Goal: Task Accomplishment & Management: Manage account settings

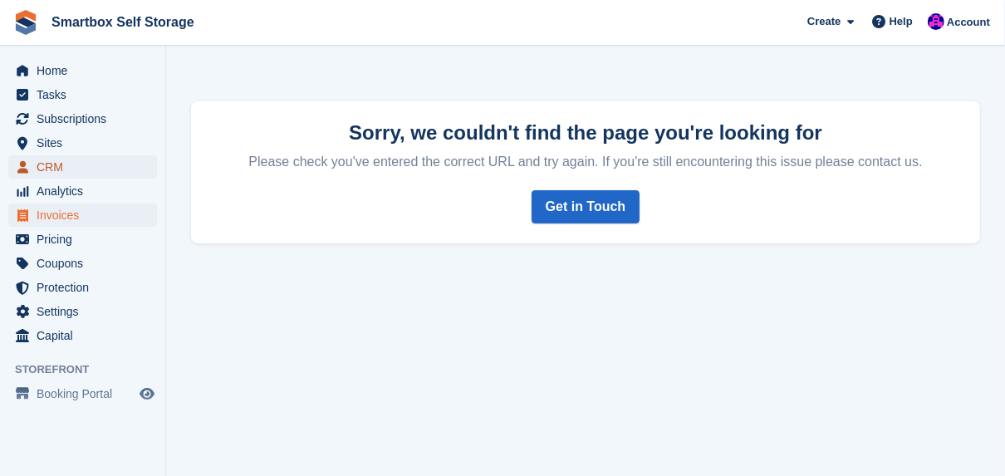
click at [51, 166] on span "CRM" at bounding box center [87, 166] width 100 height 23
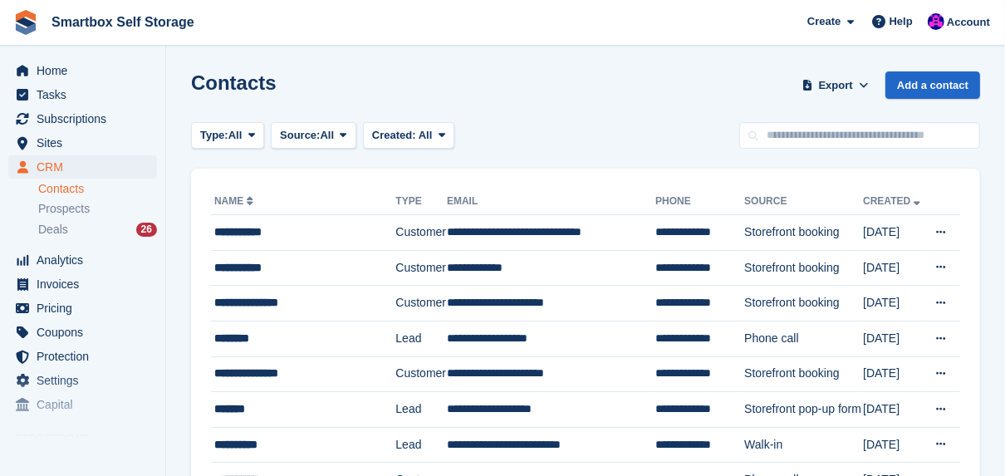
click at [52, 192] on link "Contacts" at bounding box center [97, 189] width 119 height 16
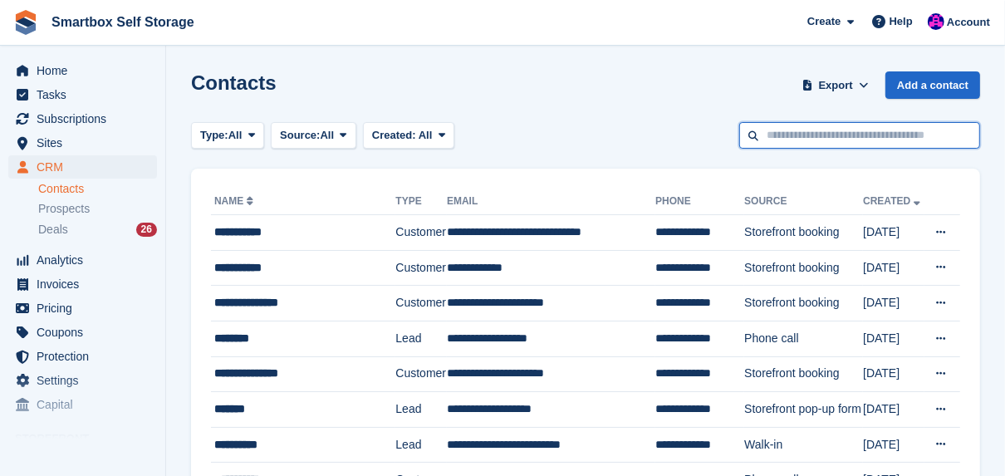
click at [781, 137] on input "text" at bounding box center [860, 135] width 241 height 27
type input "*****"
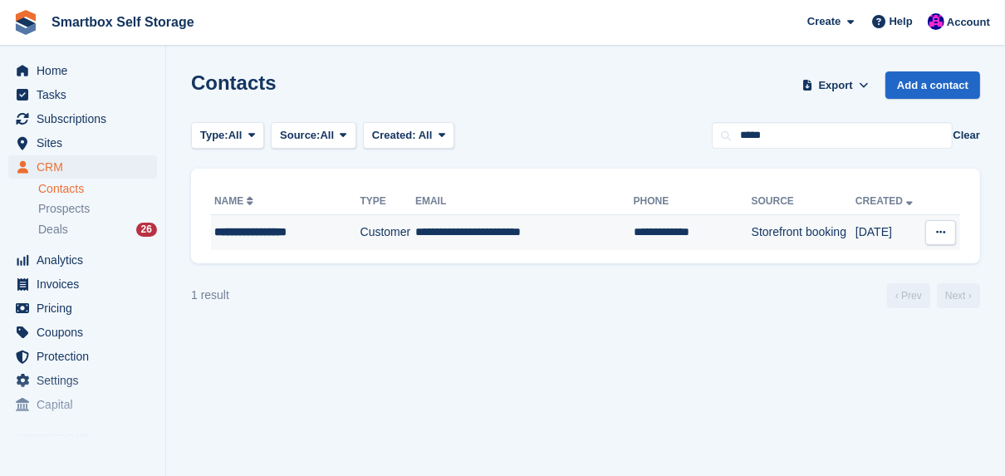
click at [272, 230] on div "**********" at bounding box center [280, 232] width 133 height 17
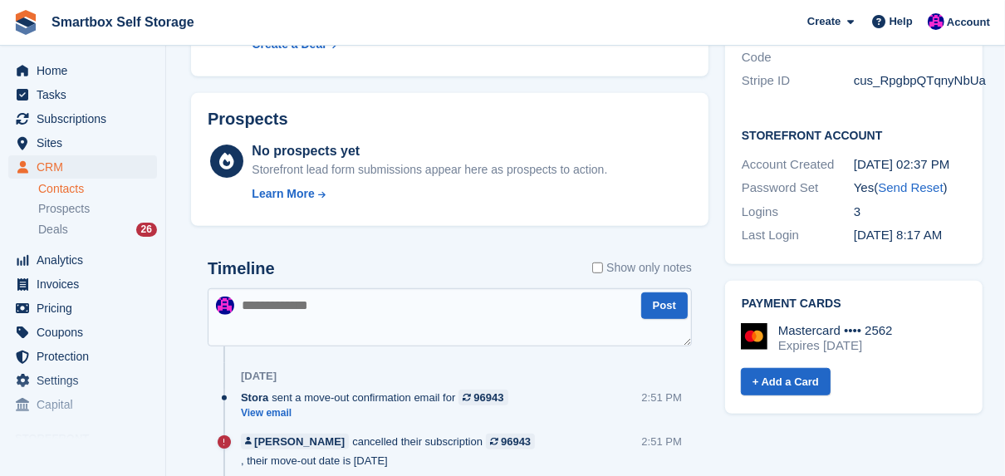
scroll to position [731, 0]
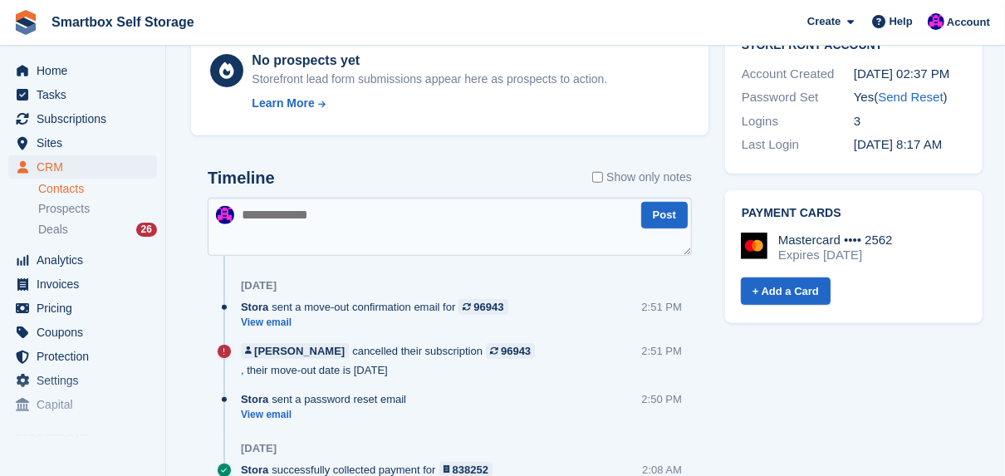
click at [289, 198] on textarea at bounding box center [450, 227] width 484 height 58
type textarea "**********"
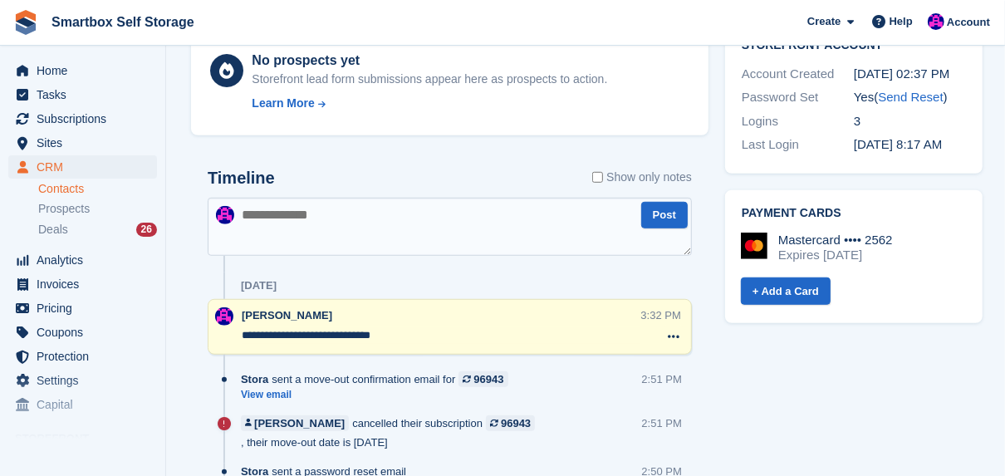
click at [183, 145] on div "Subscriptions ID Booking Allocation Tenancy 96943 Cancelled 160 sq.ft First Flo…" at bounding box center [450, 184] width 534 height 1603
click at [56, 190] on link "Contacts" at bounding box center [97, 189] width 119 height 16
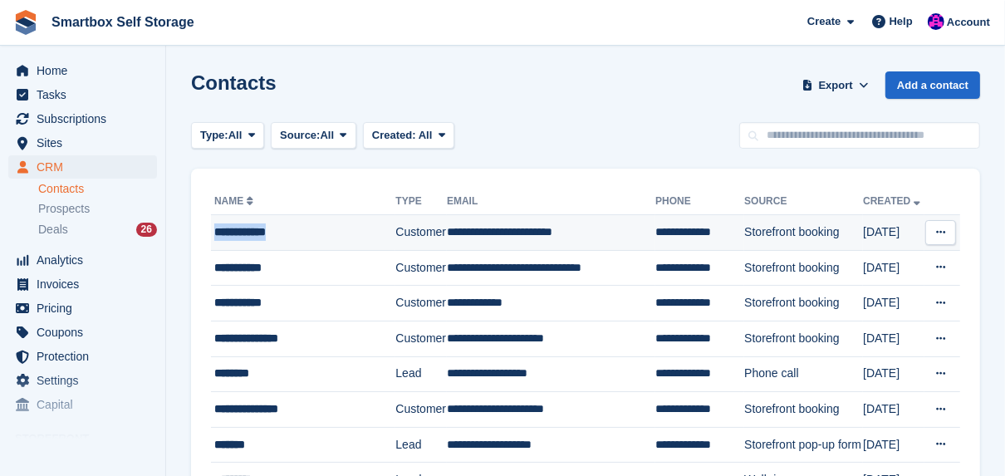
drag, startPoint x: 214, startPoint y: 234, endPoint x: 284, endPoint y: 238, distance: 69.9
click at [284, 238] on div "**********" at bounding box center [303, 232] width 179 height 17
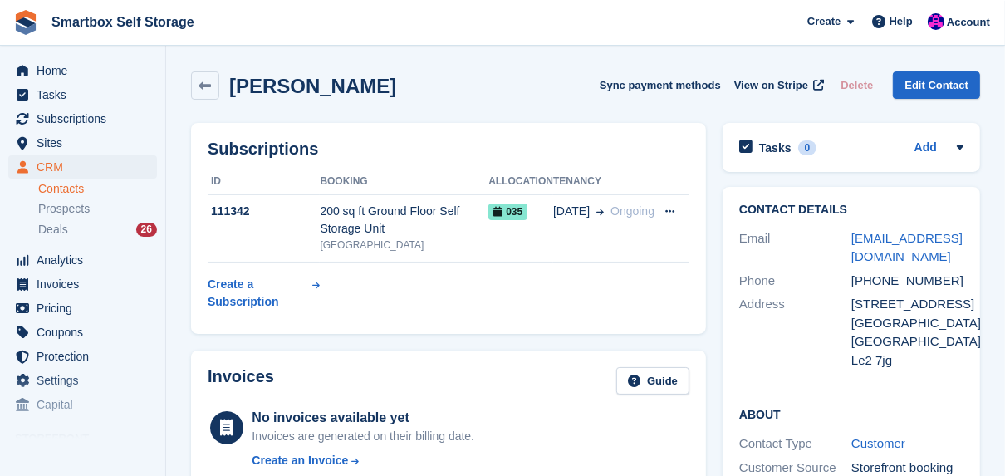
drag, startPoint x: 0, startPoint y: 0, endPoint x: 238, endPoint y: 67, distance: 247.8
click at [238, 67] on div "Althaf Abbas Sync payment methods View on Stripe Delete Edit Contact" at bounding box center [586, 89] width 806 height 52
drag, startPoint x: 229, startPoint y: 90, endPoint x: 352, endPoint y: 86, distance: 123.9
click at [352, 86] on div "Althaf Abbas Sync payment methods View on Stripe Delete Edit Contact" at bounding box center [585, 85] width 789 height 28
drag, startPoint x: 352, startPoint y: 86, endPoint x: 332, endPoint y: 86, distance: 20.0
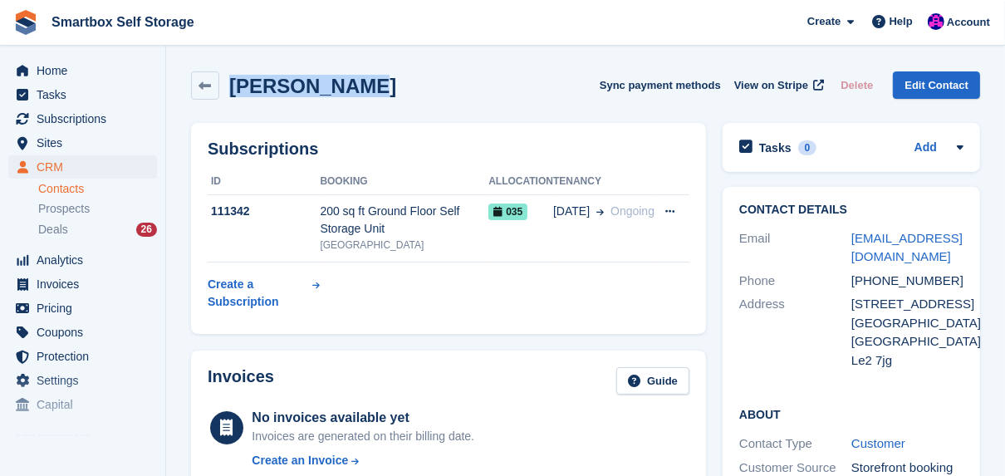
copy h2 "Althaf Abbas"
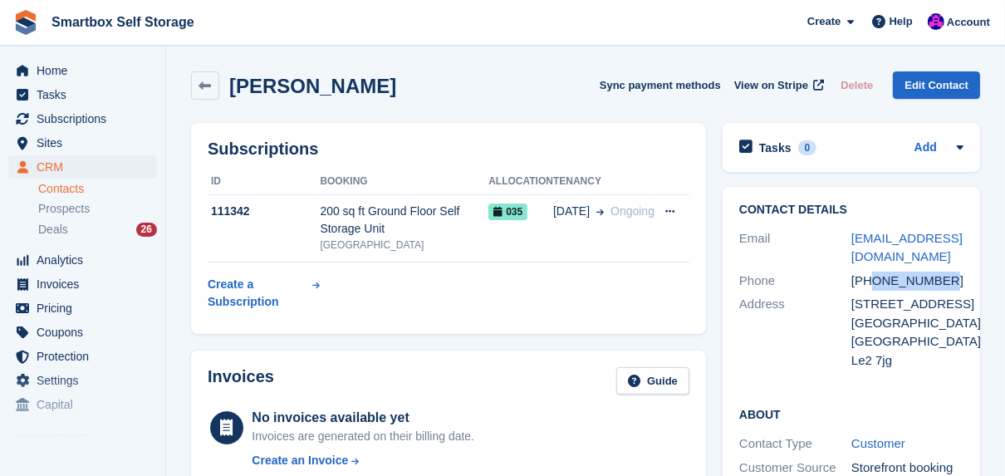
drag, startPoint x: 876, startPoint y: 288, endPoint x: 942, endPoint y: 289, distance: 66.5
click at [942, 289] on div "+447341186234" at bounding box center [908, 281] width 112 height 19
drag, startPoint x: 942, startPoint y: 289, endPoint x: 931, endPoint y: 284, distance: 12.7
copy div "7341186234"
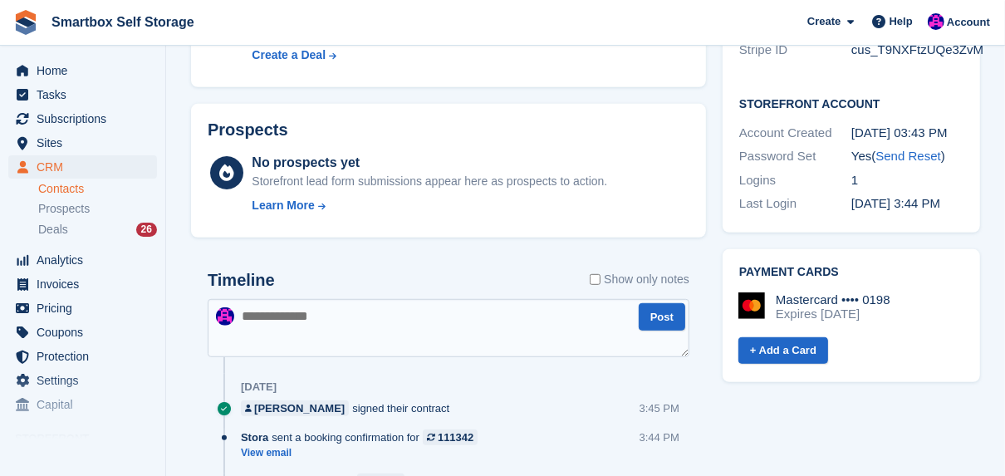
scroll to position [598, 0]
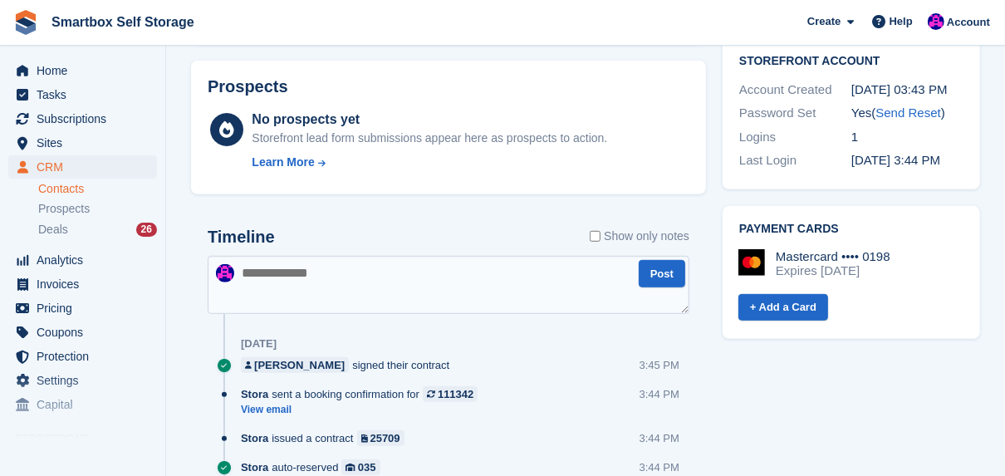
click at [302, 277] on textarea at bounding box center [449, 285] width 482 height 58
type textarea "**********"
click at [661, 273] on button "Post" at bounding box center [662, 273] width 47 height 27
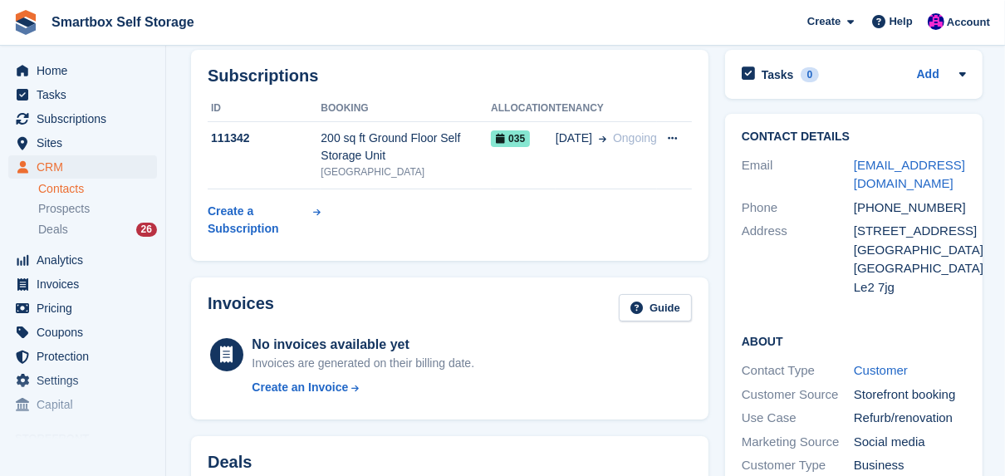
scroll to position [0, 0]
